Goal: Task Accomplishment & Management: Manage account settings

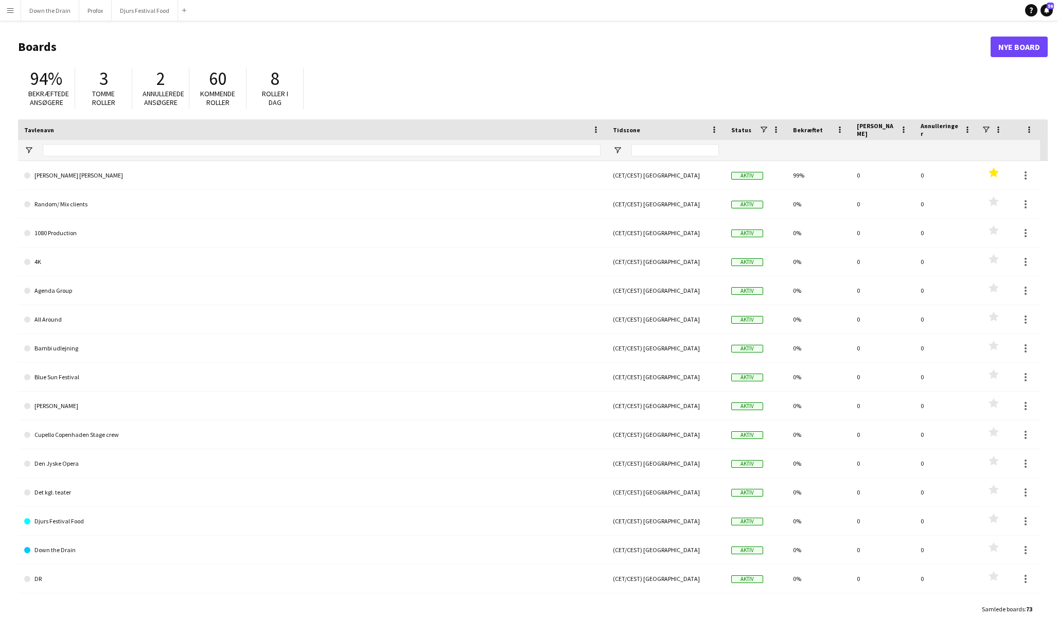
click at [11, 9] on app-icon "Menu" at bounding box center [10, 10] width 8 height 8
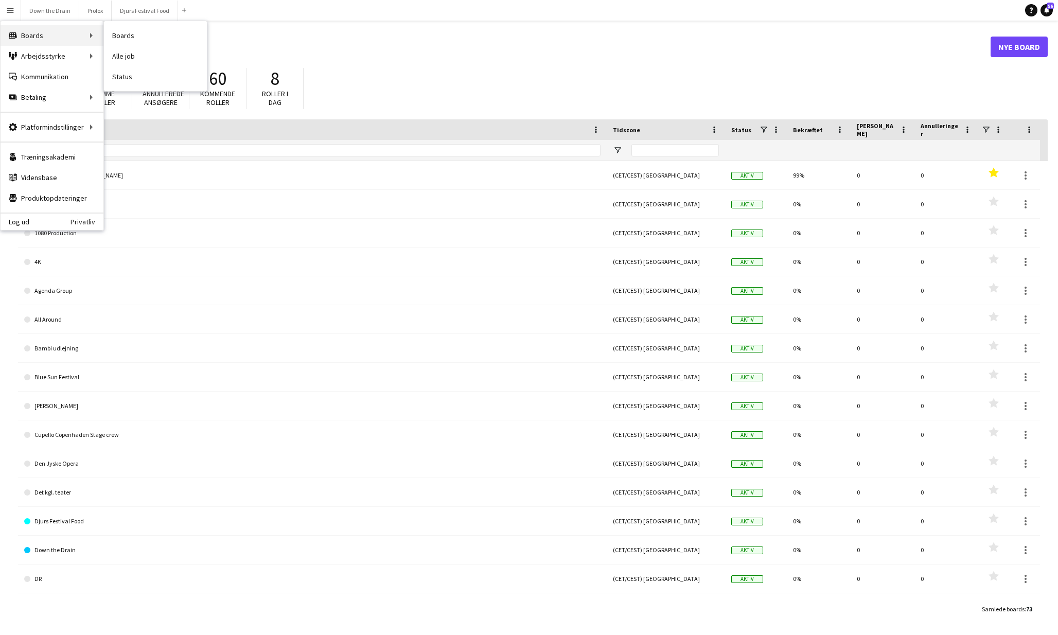
click at [40, 37] on div "Boards Boards" at bounding box center [52, 35] width 103 height 21
click at [47, 36] on div "Boards Boards" at bounding box center [52, 35] width 103 height 21
click at [47, 33] on div "Boards Boards" at bounding box center [52, 35] width 103 height 21
click at [96, 34] on div "Boards Boards" at bounding box center [52, 35] width 103 height 21
click at [141, 31] on link "Boards" at bounding box center [155, 35] width 103 height 21
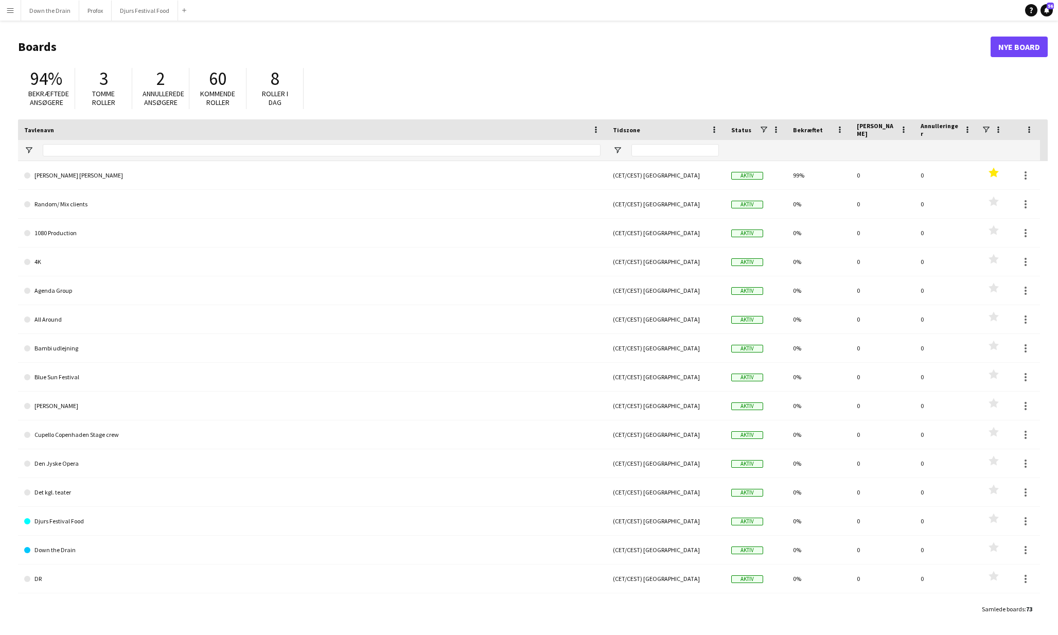
click at [10, 14] on button "Menu" at bounding box center [10, 10] width 21 height 21
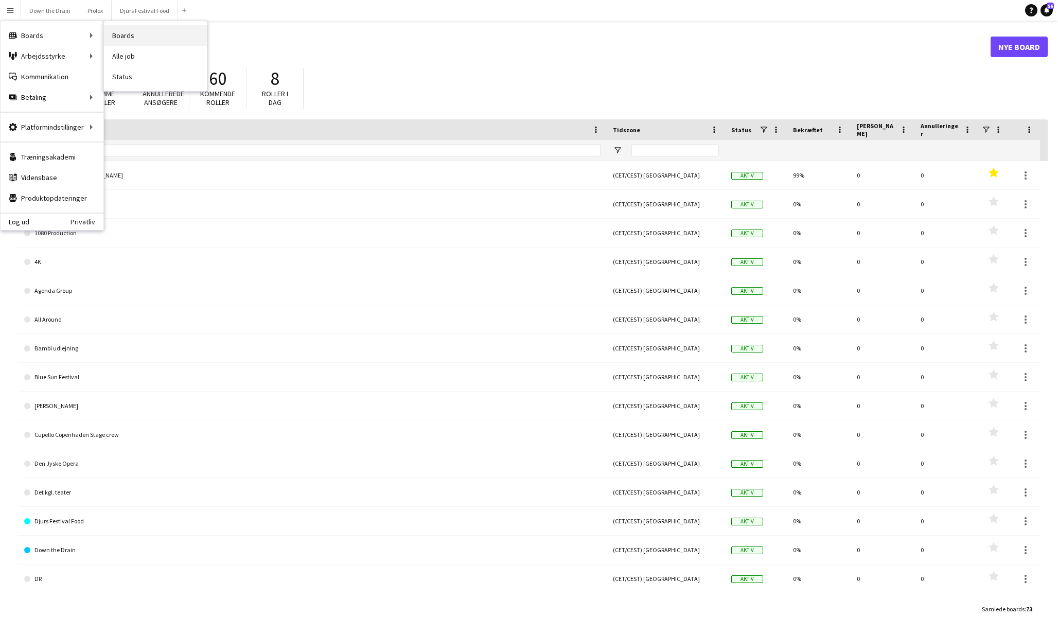
click at [137, 38] on link "Boards" at bounding box center [155, 35] width 103 height 21
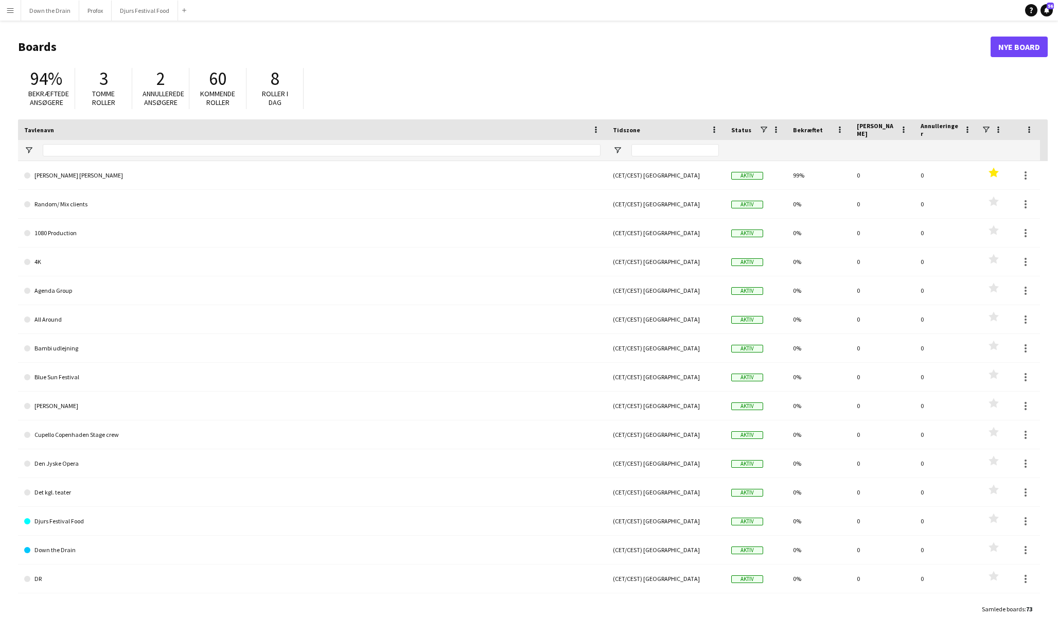
click at [12, 12] on app-icon "Menu" at bounding box center [10, 10] width 8 height 8
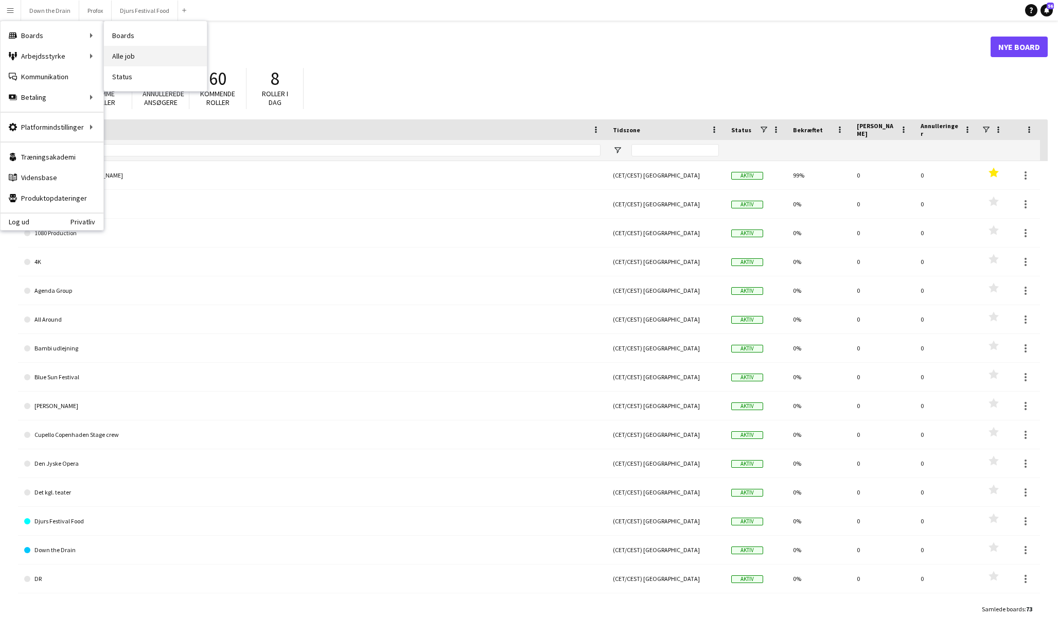
click at [137, 62] on link "Alle job" at bounding box center [155, 56] width 103 height 21
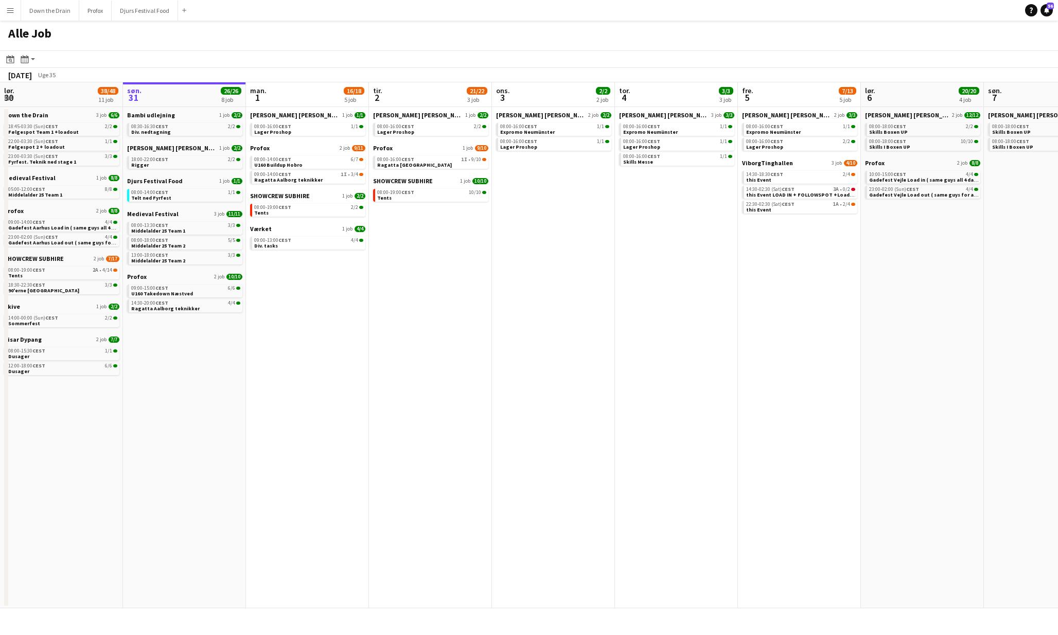
click at [556, 360] on app-date-cell "[PERSON_NAME] [PERSON_NAME] 2 job [DATE] 08:00-16:00 CEST 1/1 Expromo [GEOGRAPH…" at bounding box center [553, 357] width 123 height 501
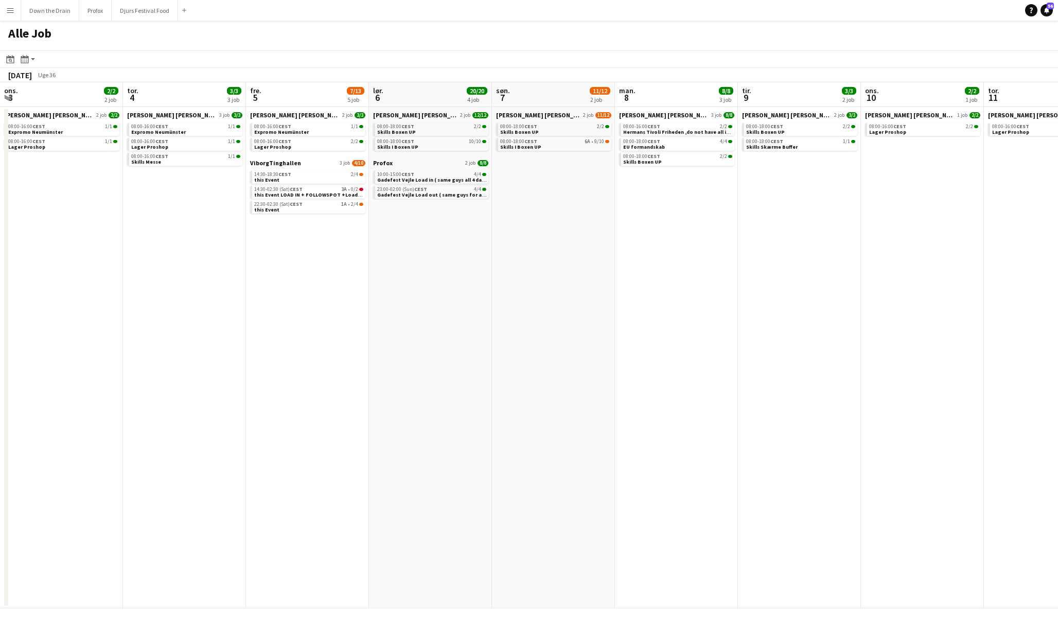
scroll to position [0, 371]
click at [431, 151] on div "[PERSON_NAME] [PERSON_NAME] 2 job [DATE] 08:00-18:00 CEST 2/2 Skills Boxen UP 0…" at bounding box center [429, 135] width 115 height 48
click at [435, 143] on div "08:00-18:00 CEST 10/10" at bounding box center [430, 141] width 109 height 5
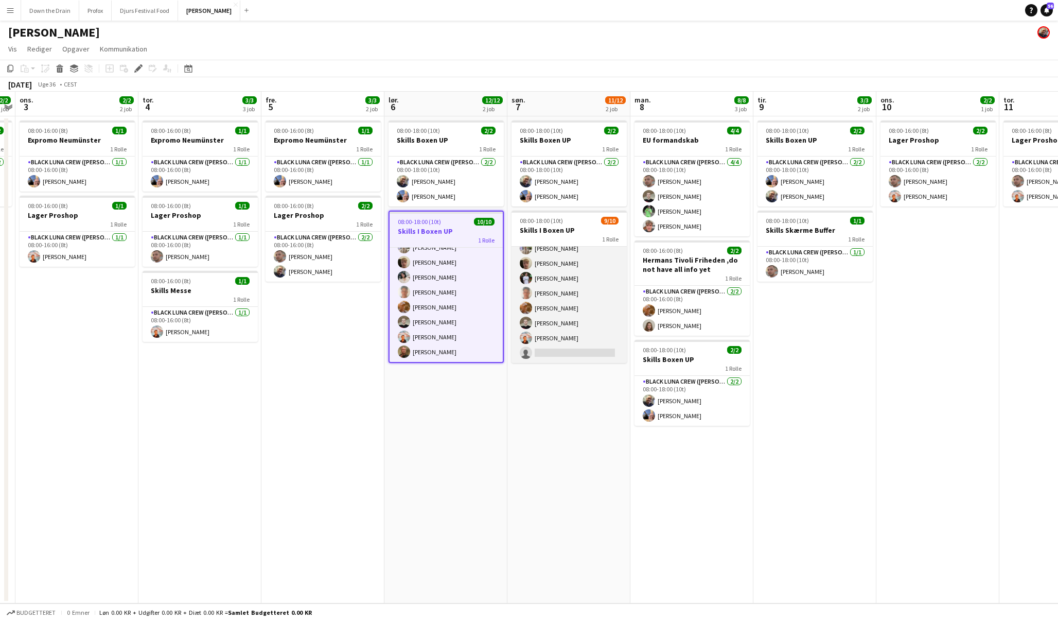
scroll to position [53, 0]
click at [549, 352] on app-card-role "Spoht Crew 6A 9/10 08:00-18:00 (10t) Tomas Ambarcumianas Emanuel Petronel Stroi…" at bounding box center [569, 278] width 115 height 169
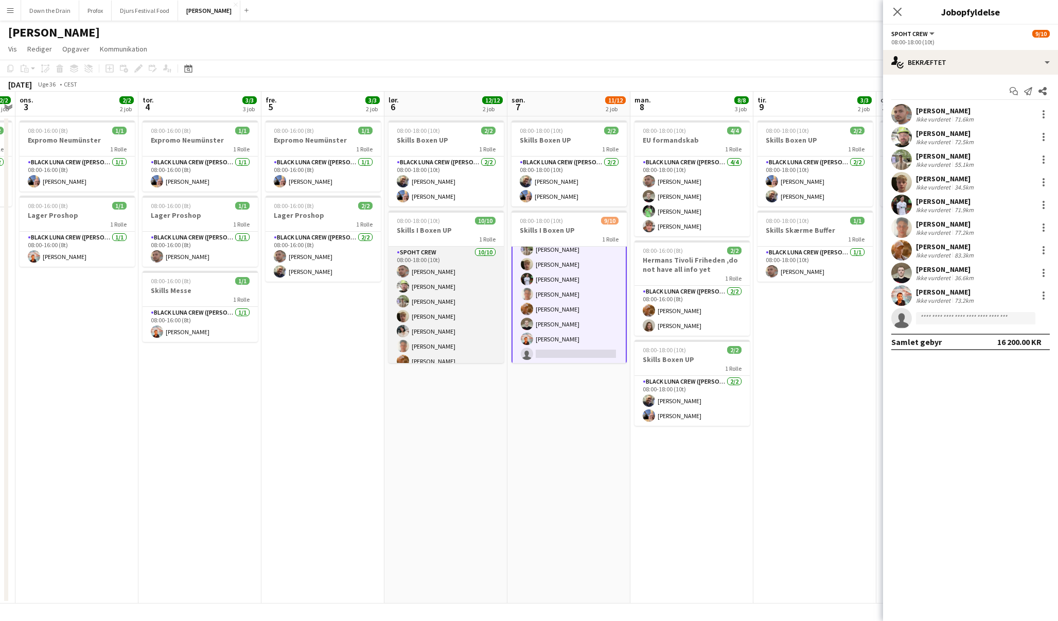
scroll to position [0, 0]
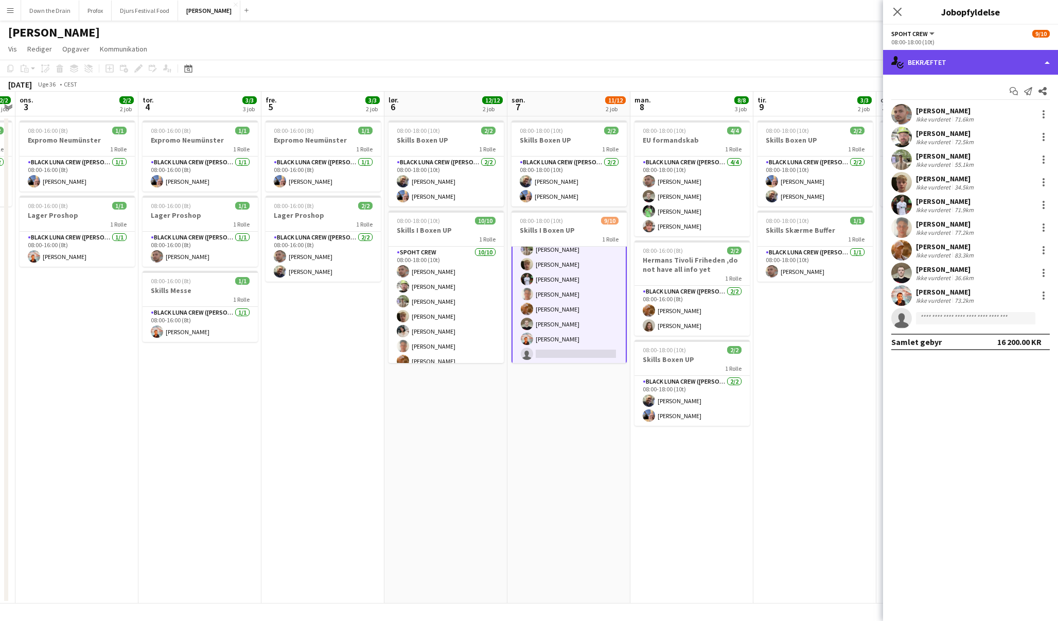
click at [964, 66] on div "single-neutral-actions-check-2 Bekræftet" at bounding box center [970, 62] width 175 height 25
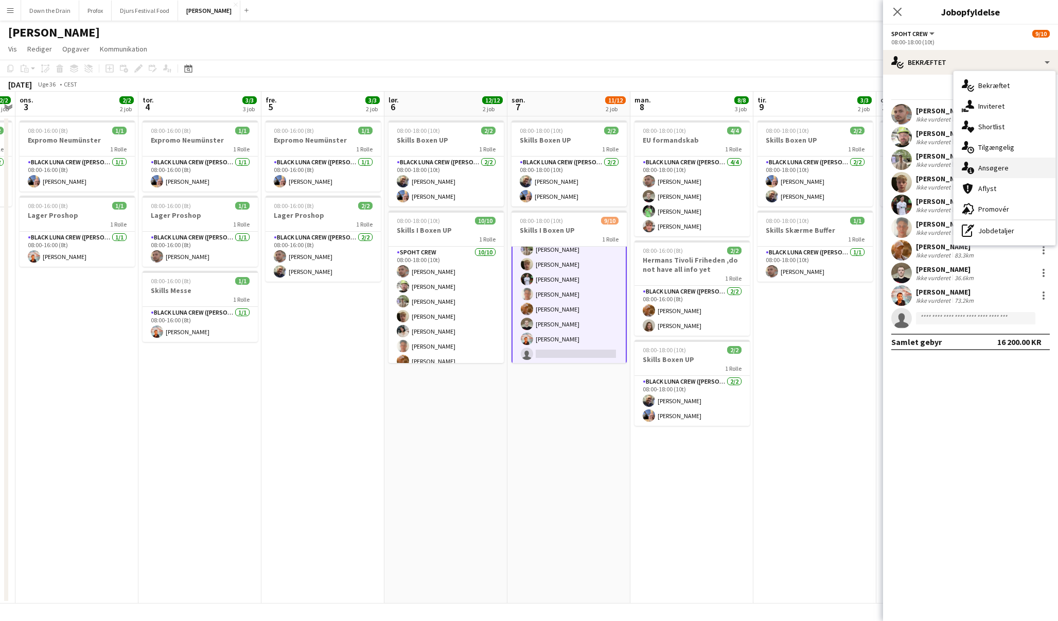
click at [988, 168] on div "single-neutral-actions-information Ansøgere" at bounding box center [1005, 167] width 102 height 21
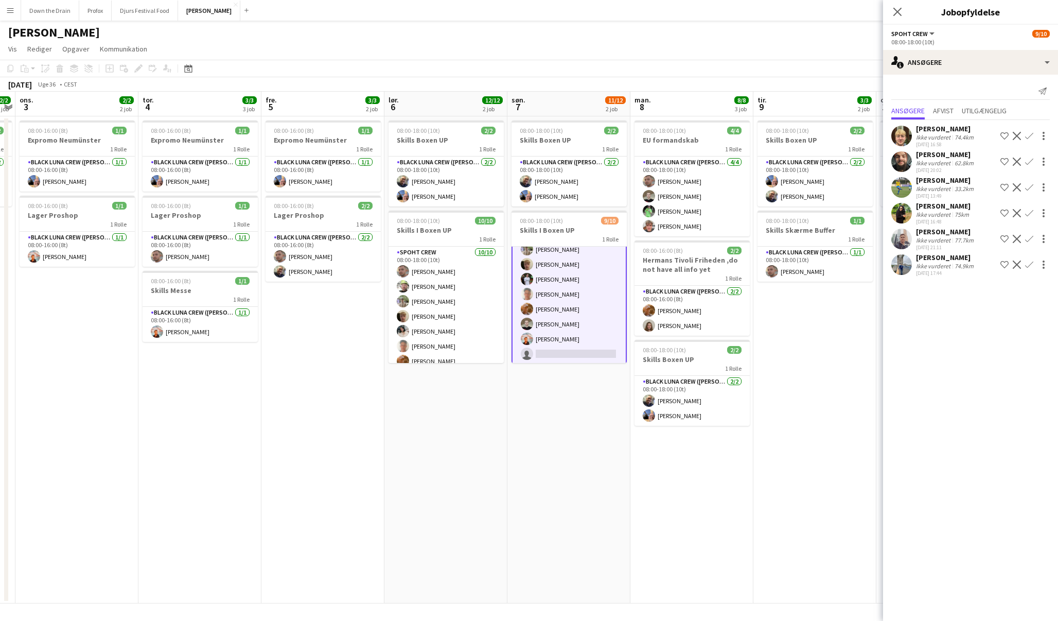
click at [1028, 191] on app-icon "Bekræft" at bounding box center [1029, 187] width 8 height 8
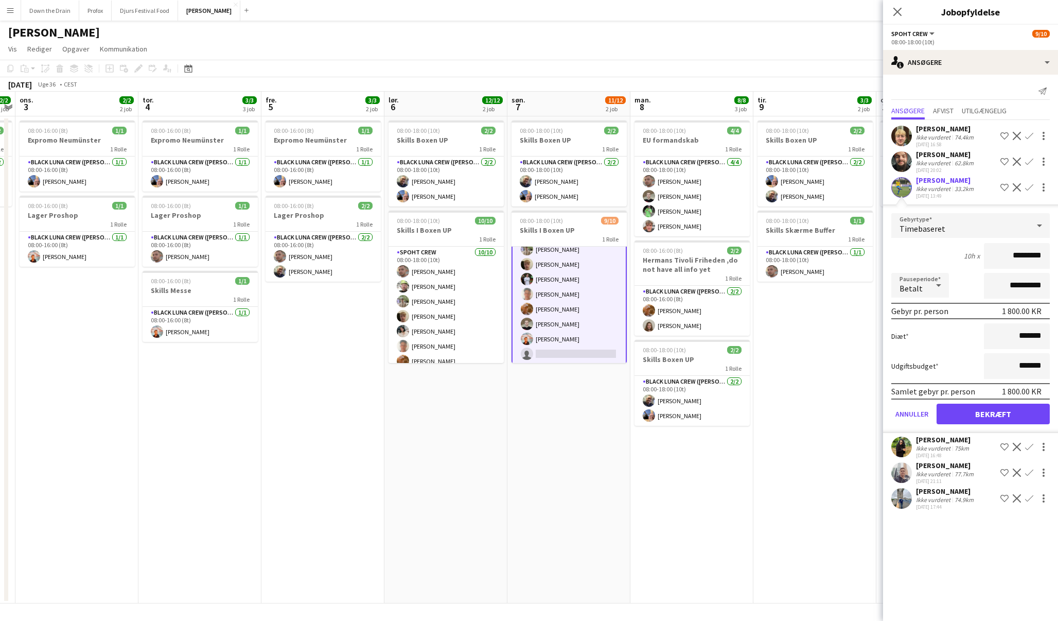
click at [981, 422] on button "Bekræft" at bounding box center [993, 413] width 113 height 21
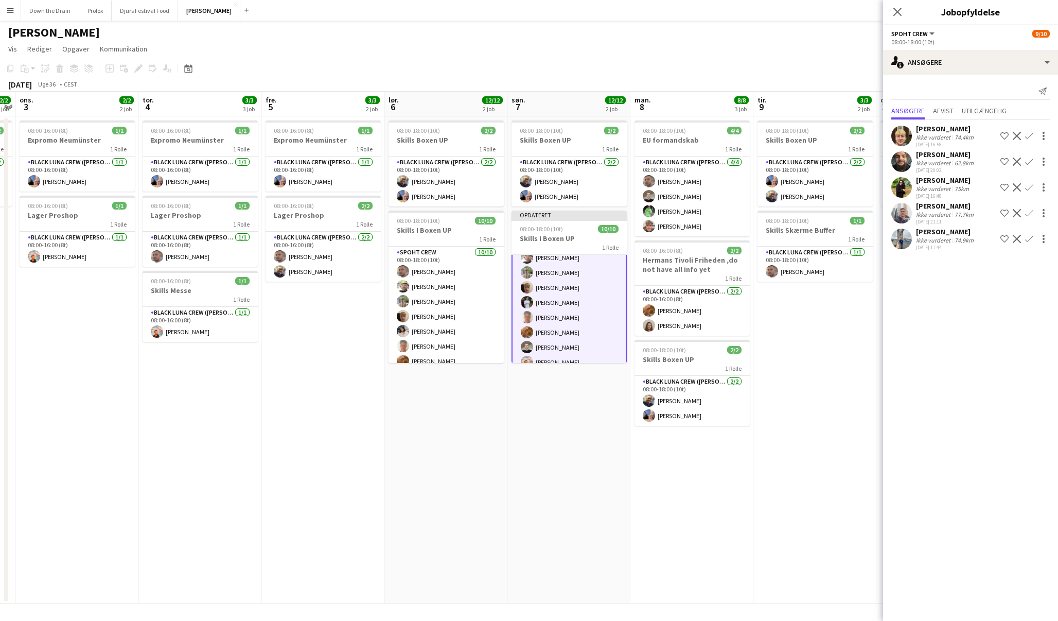
click at [860, 378] on app-date-cell "08:00-18:00 (10t) 2/2 Skills Boxen UP 1 Rolle Black Luna Crew (Danny) 2/2 08:00…" at bounding box center [814, 359] width 123 height 487
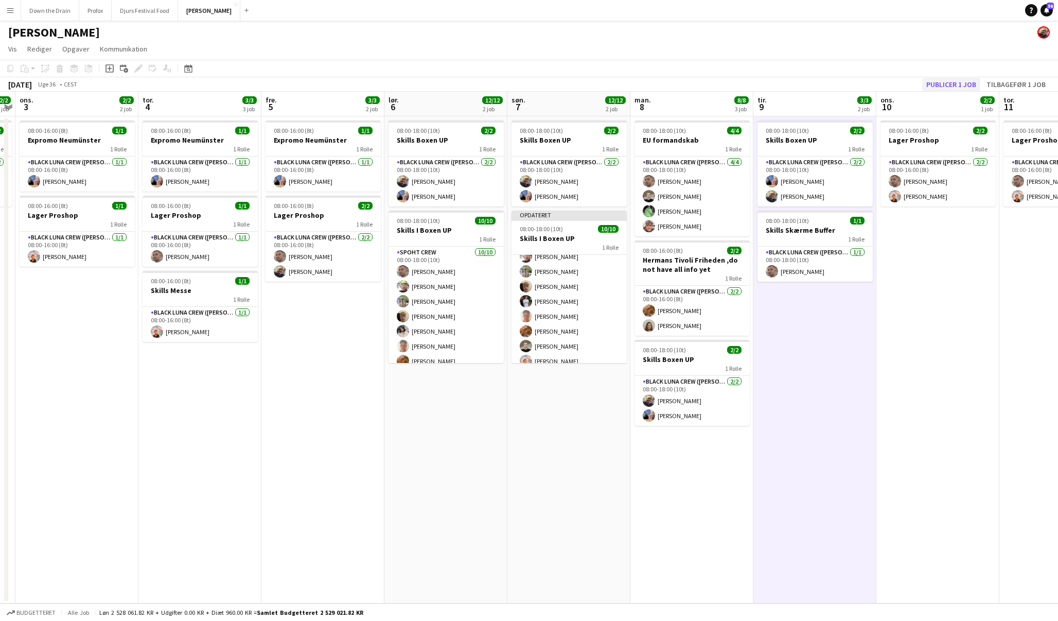
click at [953, 84] on button "Publicer 1 job" at bounding box center [951, 84] width 58 height 13
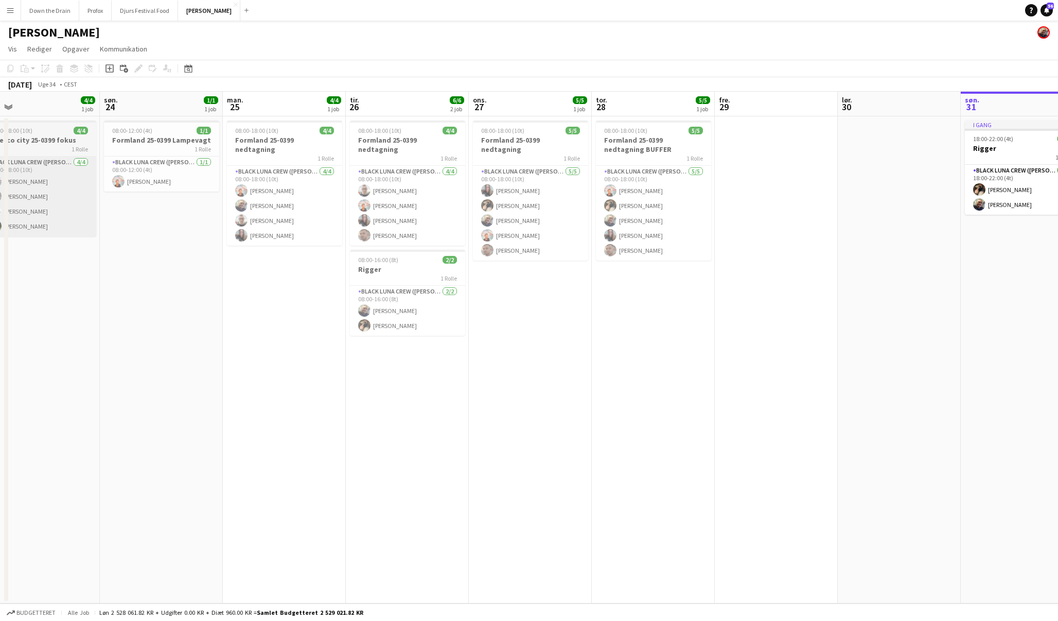
scroll to position [0, 269]
click at [10, 12] on app-icon "Menu" at bounding box center [10, 10] width 8 height 8
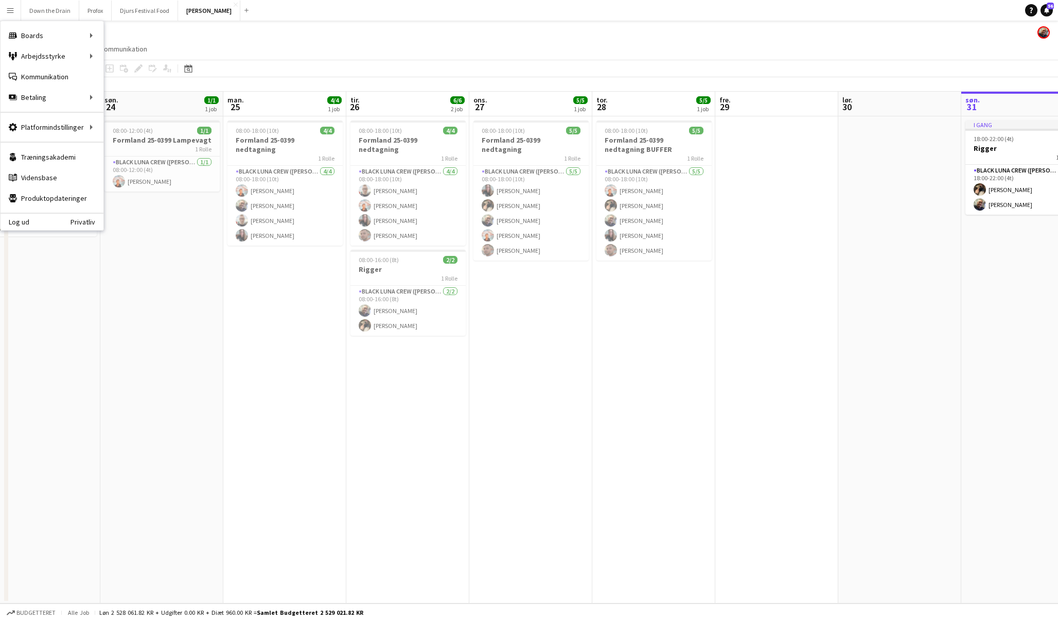
click at [10, 10] on app-icon "Menu" at bounding box center [10, 10] width 8 height 8
click at [122, 101] on link "Godkendelser" at bounding box center [155, 97] width 103 height 21
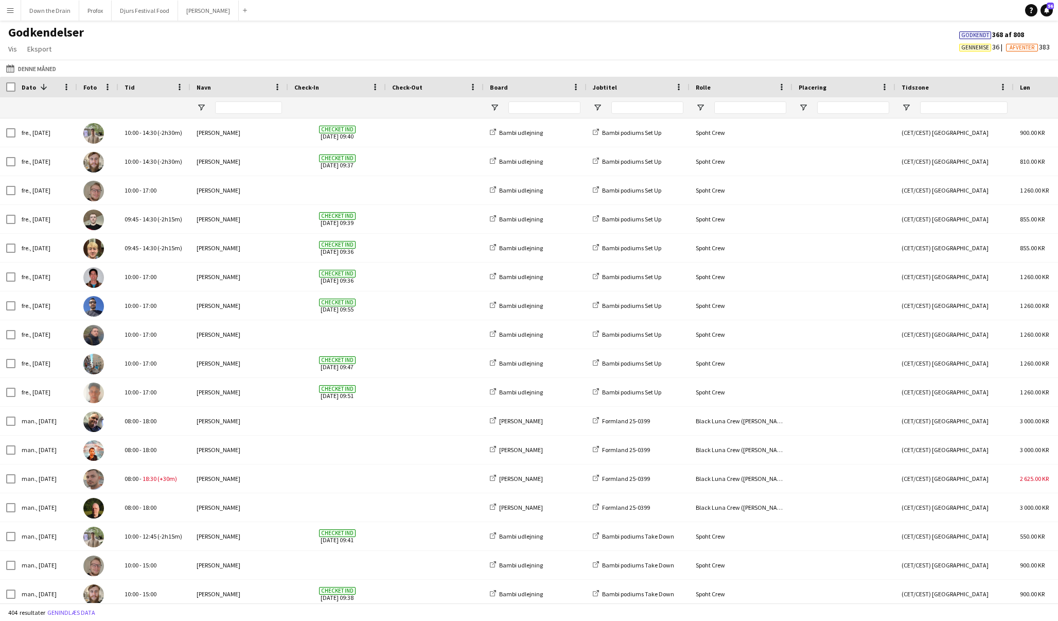
click at [12, 10] on app-icon "Menu" at bounding box center [10, 10] width 8 height 8
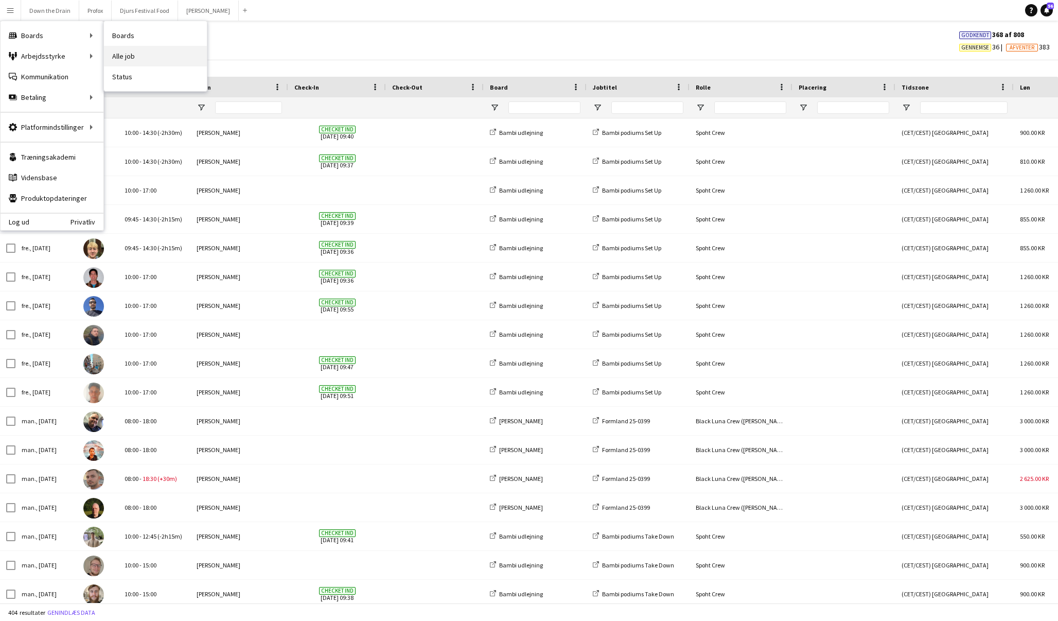
click at [147, 58] on link "Alle job" at bounding box center [155, 56] width 103 height 21
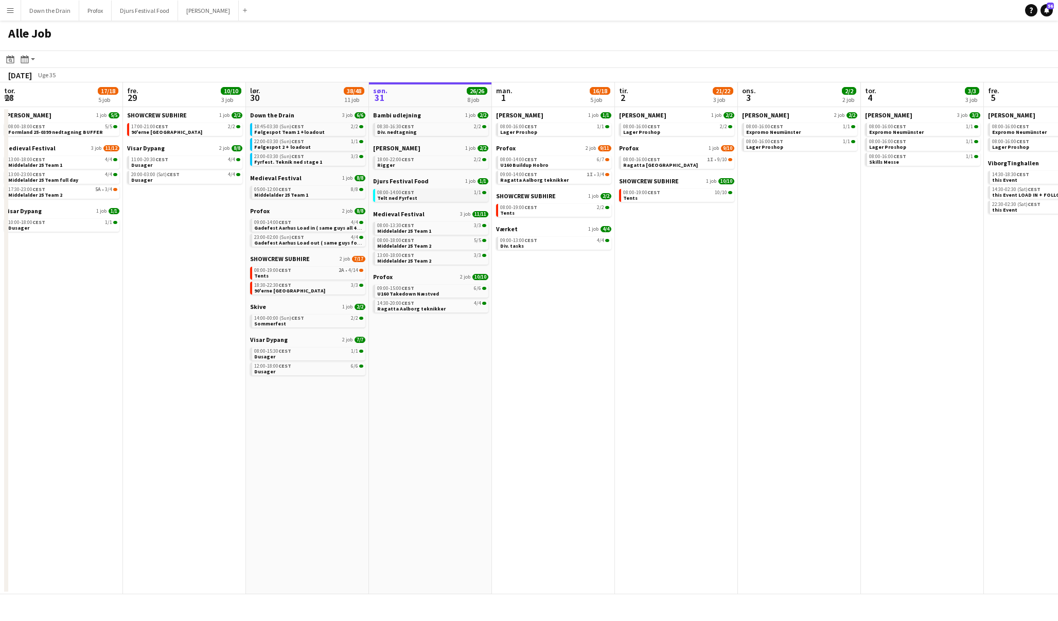
scroll to position [0, 246]
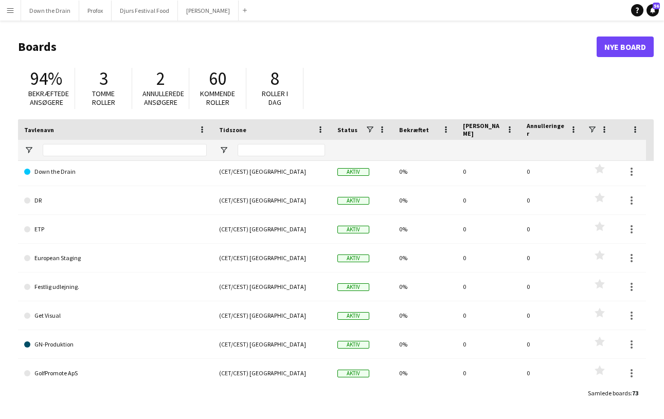
scroll to position [427, 0]
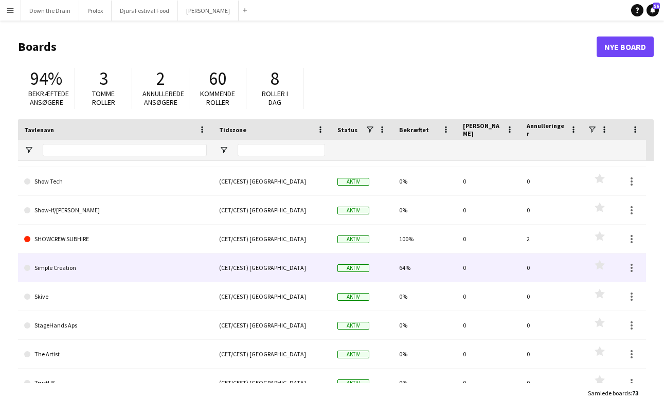
click at [30, 268] on link "Simple Creation" at bounding box center [115, 268] width 183 height 29
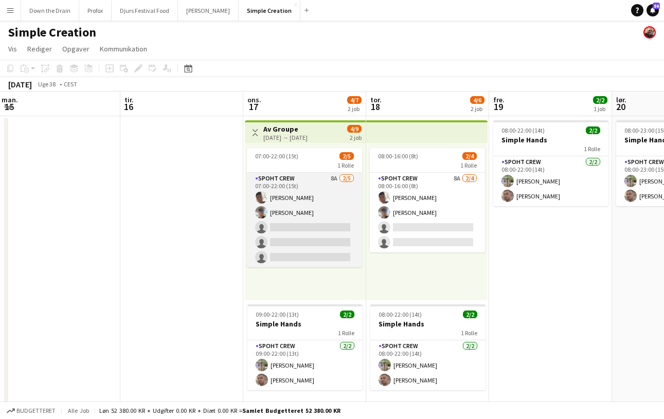
click at [332, 178] on app-card-role "Spoht Crew 8A 2/5 07:00-22:00 (15t) Seep Villadsen Andreas Eberlin single-neutr…" at bounding box center [304, 220] width 115 height 95
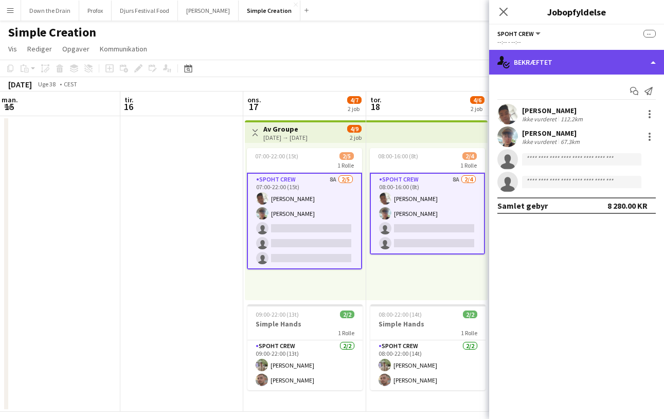
click at [613, 66] on div "single-neutral-actions-check-2 Bekræftet" at bounding box center [576, 62] width 175 height 25
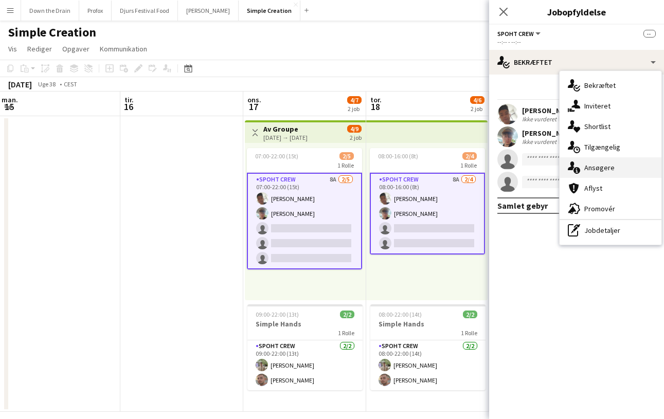
click at [613, 169] on div "single-neutral-actions-information Ansøgere" at bounding box center [611, 167] width 102 height 21
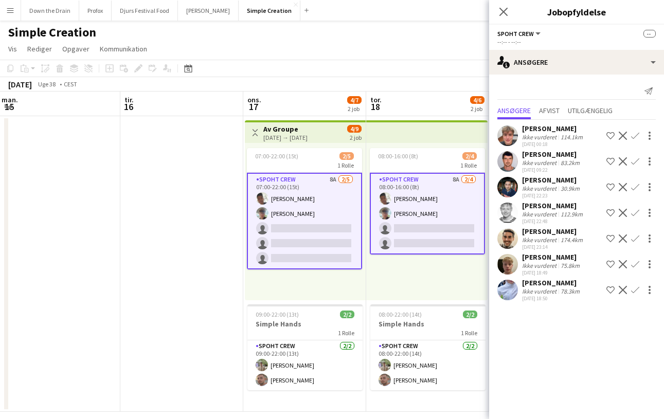
click at [433, 247] on app-card-role "Spoht Crew 8A 2/4 08:00-16:00 (8t) Seep Villadsen Andreas Eberlin single-neutra…" at bounding box center [427, 214] width 115 height 82
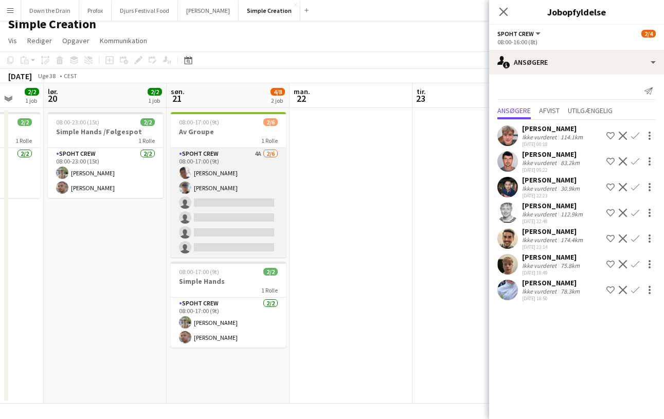
click at [252, 153] on app-card-role "Spoht Crew 4A 2/6 08:00-17:00 (9t) Seep Villadsen Andreas Eberlin single-neutra…" at bounding box center [228, 203] width 115 height 110
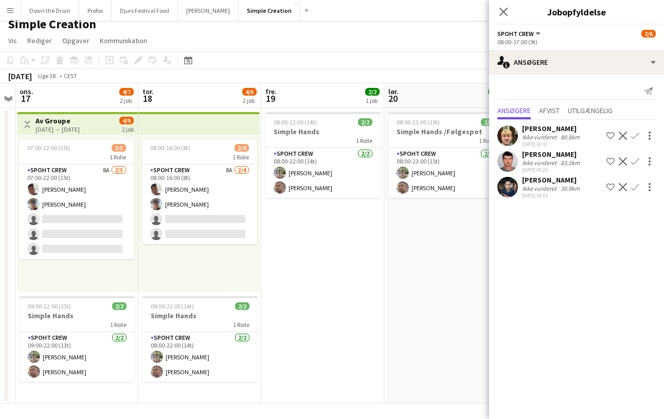
scroll to position [0, 227]
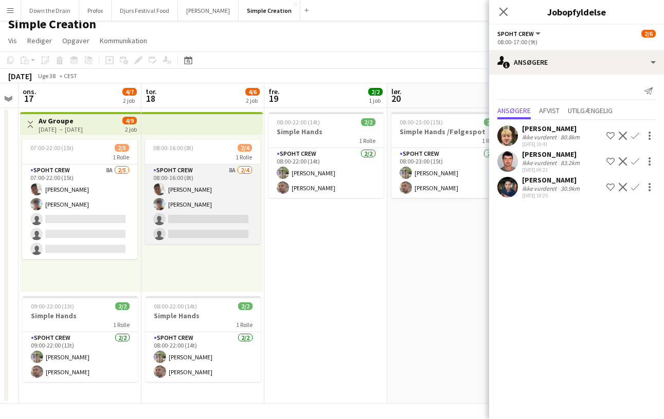
click at [198, 229] on app-card-role "Spoht Crew 8A 2/4 08:00-16:00 (8t) Seep Villadsen Andreas Eberlin single-neutra…" at bounding box center [202, 205] width 115 height 80
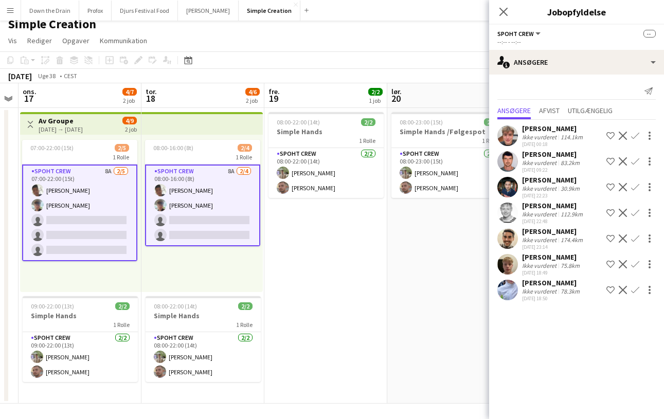
click at [69, 232] on app-card-role "Spoht Crew 8A 2/5 07:00-22:00 (15t) Seep Villadsen Andreas Eberlin single-neutr…" at bounding box center [79, 213] width 115 height 97
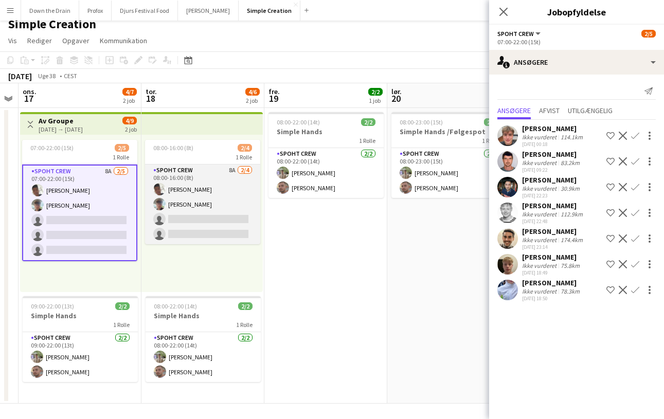
click at [222, 233] on app-card-role "Spoht Crew 8A 2/4 08:00-16:00 (8t) Seep Villadsen Andreas Eberlin single-neutra…" at bounding box center [202, 205] width 115 height 80
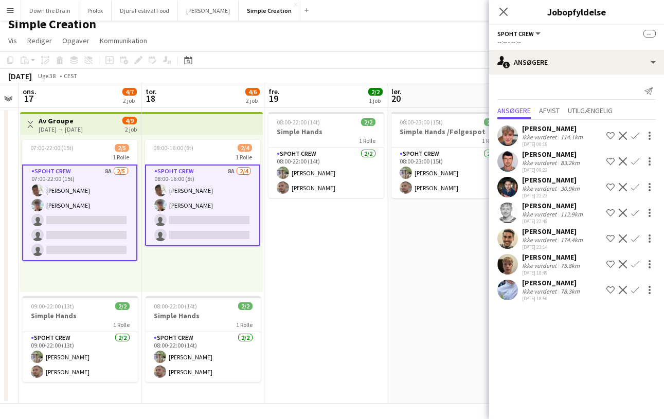
click at [555, 155] on div "Maximo Maria Barilatti" at bounding box center [552, 154] width 60 height 9
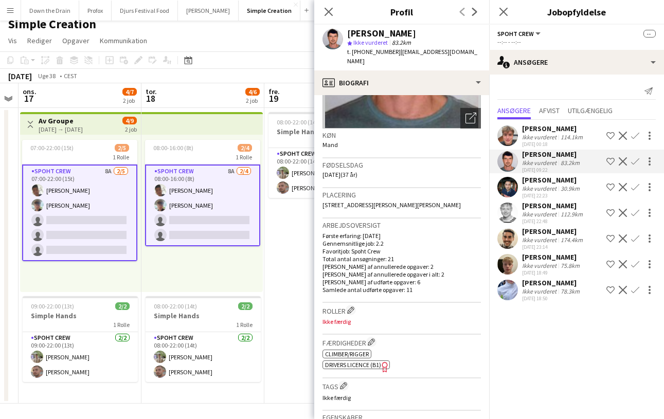
scroll to position [128, 0]
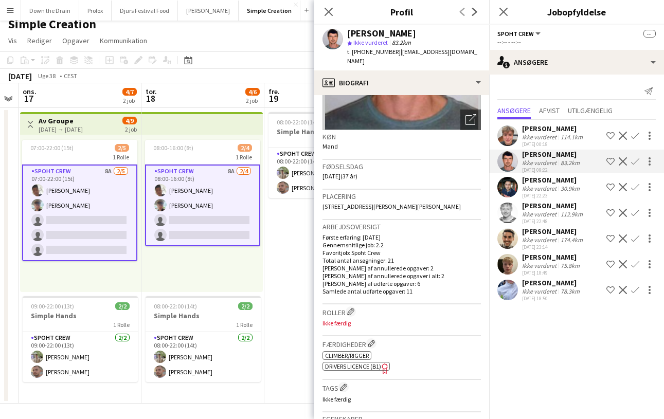
click at [571, 133] on div "114.1km" at bounding box center [572, 137] width 26 height 8
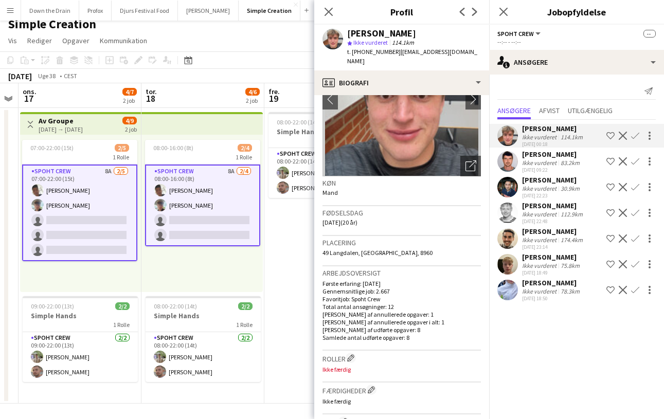
scroll to position [80, 0]
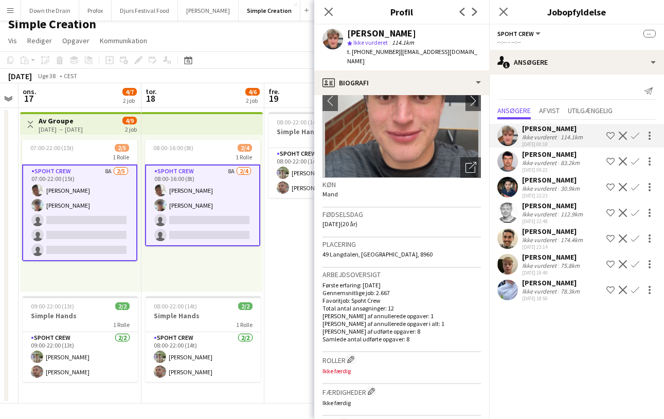
click at [570, 262] on div "Jakob Buhl" at bounding box center [552, 257] width 60 height 9
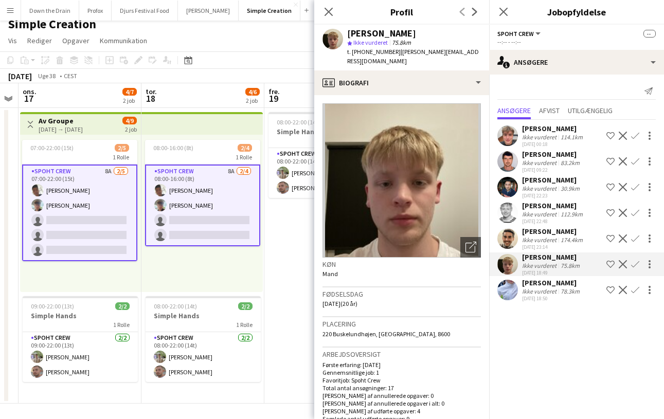
scroll to position [0, 0]
click at [551, 212] on div "Ikke vurderet" at bounding box center [540, 214] width 37 height 8
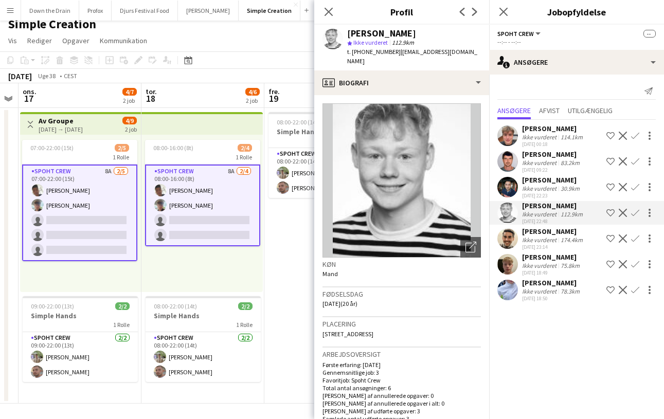
click at [547, 270] on div "Ikke vurderet" at bounding box center [540, 266] width 37 height 8
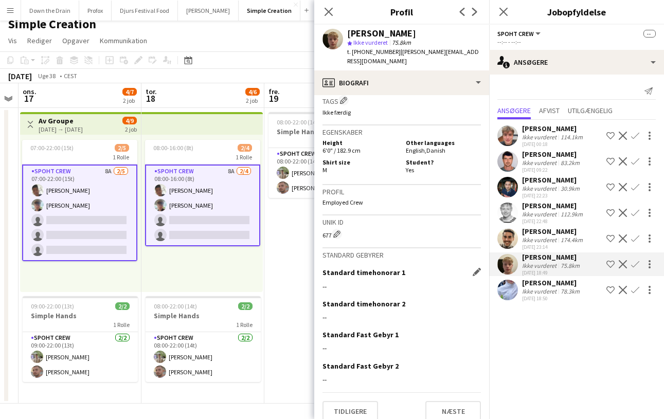
scroll to position [402, 0]
click at [225, 236] on app-card-role "Spoht Crew 8A 2/4 08:00-16:00 (8t) Seep Villadsen Andreas Eberlin single-neutra…" at bounding box center [202, 206] width 115 height 82
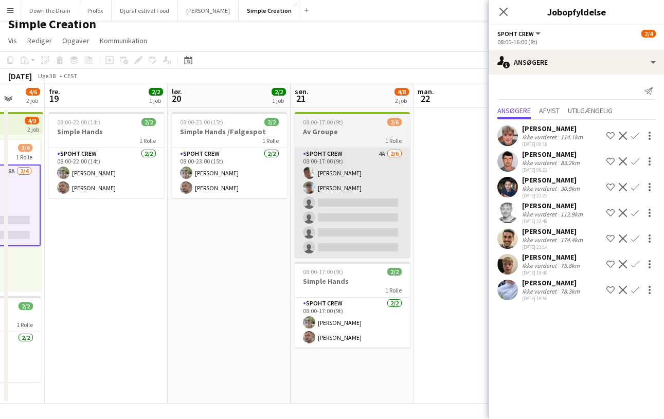
scroll to position [0, 448]
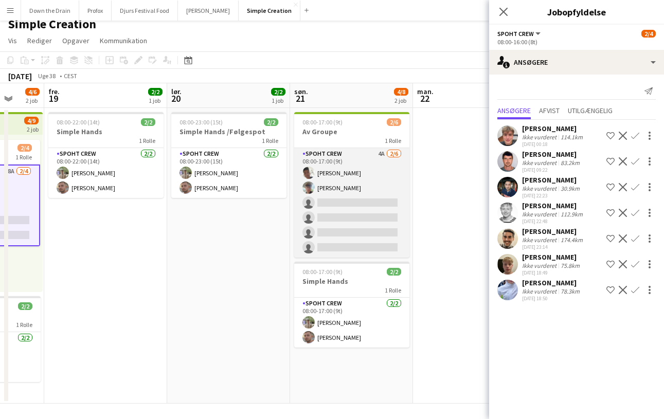
click at [347, 217] on app-card-role "Spoht Crew 4A 2/6 08:00-17:00 (9t) Seep Villadsen Andreas Eberlin single-neutra…" at bounding box center [351, 203] width 115 height 110
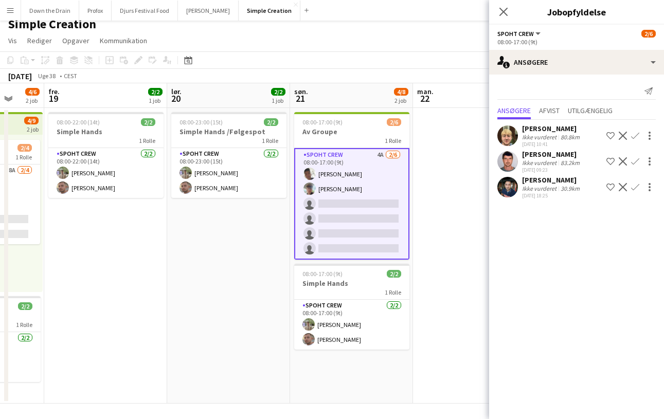
click at [531, 125] on div "Karl Josiassen" at bounding box center [552, 128] width 60 height 9
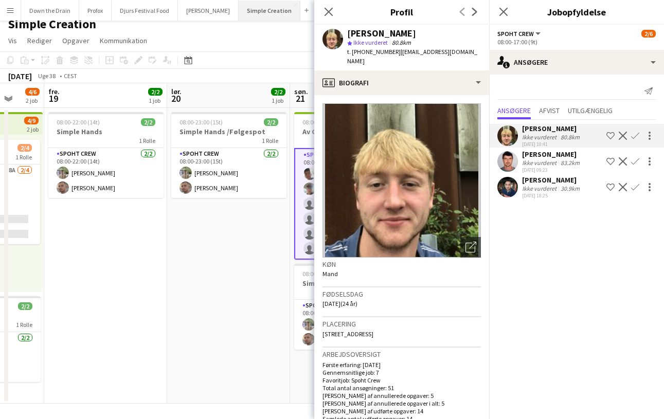
scroll to position [0, 0]
click at [327, 9] on icon "Luk pop-in" at bounding box center [329, 12] width 10 height 10
